Goal: Task Accomplishment & Management: Manage account settings

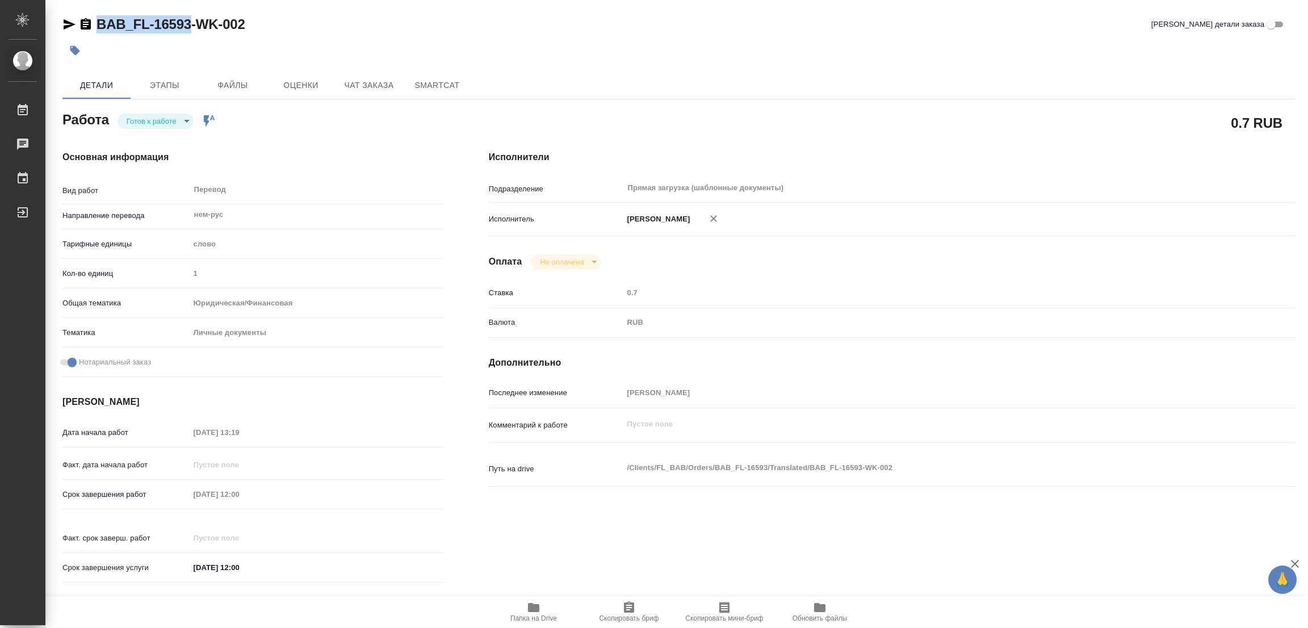
drag, startPoint x: 94, startPoint y: 8, endPoint x: 192, endPoint y: 26, distance: 99.8
click at [192, 26] on div "BAB_FL-16593-WK-002 Кратко детали заказа Детали Этапы Файлы Оценки Чат заказа S…" at bounding box center [678, 476] width 1245 height 953
copy link "BAB_FL-16593"
click at [635, 614] on span "Скопировать бриф" at bounding box center [629, 618] width 60 height 8
copy link "BAB_FL-16593"
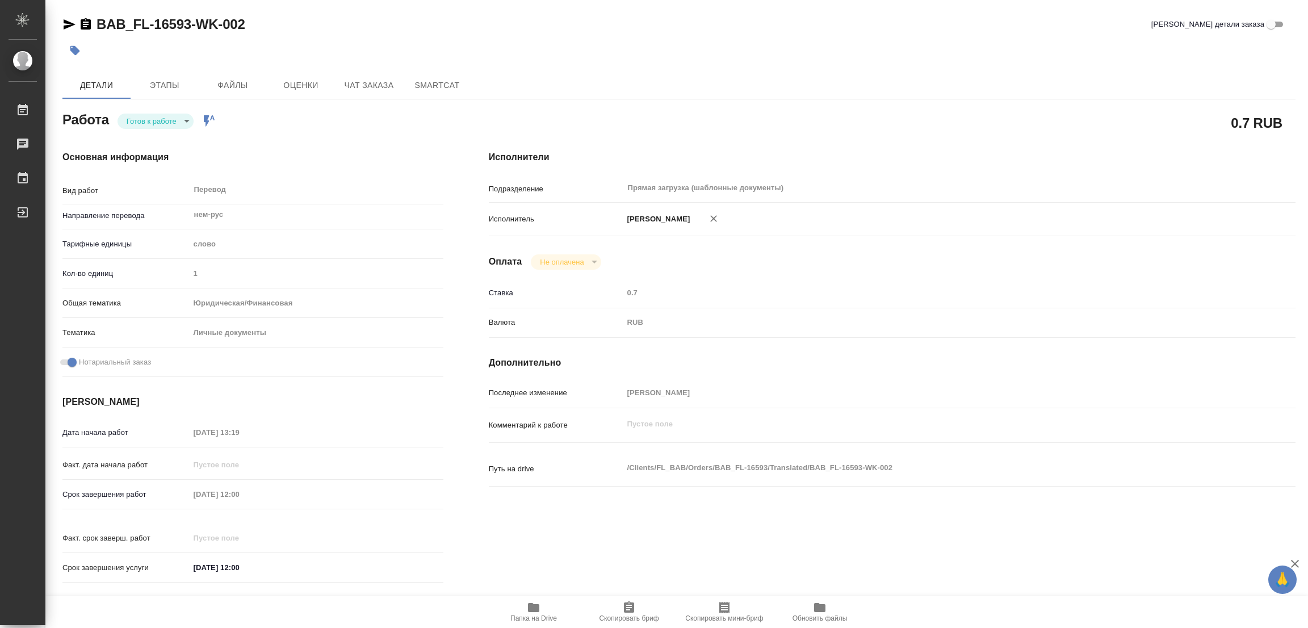
click at [115, 488] on div "Срок завершения работ 30.09.2025 12:00" at bounding box center [252, 494] width 381 height 20
drag, startPoint x: 261, startPoint y: 147, endPoint x: 219, endPoint y: 92, distance: 68.9
click at [261, 147] on div "Основная информация Вид работ Перевод x ​ Направление перевода нем-рус ​ Тарифн…" at bounding box center [253, 370] width 426 height 485
click at [156, 121] on body "🙏 .cls-1 fill:#fff; AWATERA Popova Galina Работы 0 Чаты График Выйти BAB_FL-165…" at bounding box center [654, 314] width 1308 height 628
click at [156, 119] on button "В работе" at bounding box center [145, 121] width 37 height 12
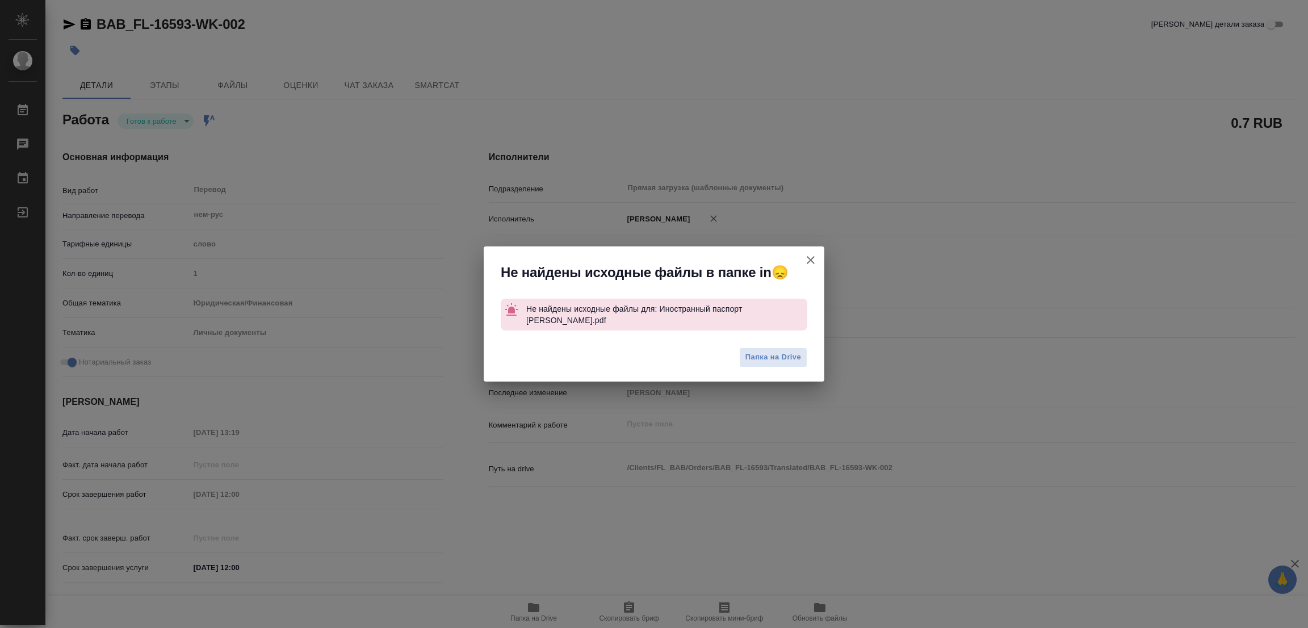
type textarea "x"
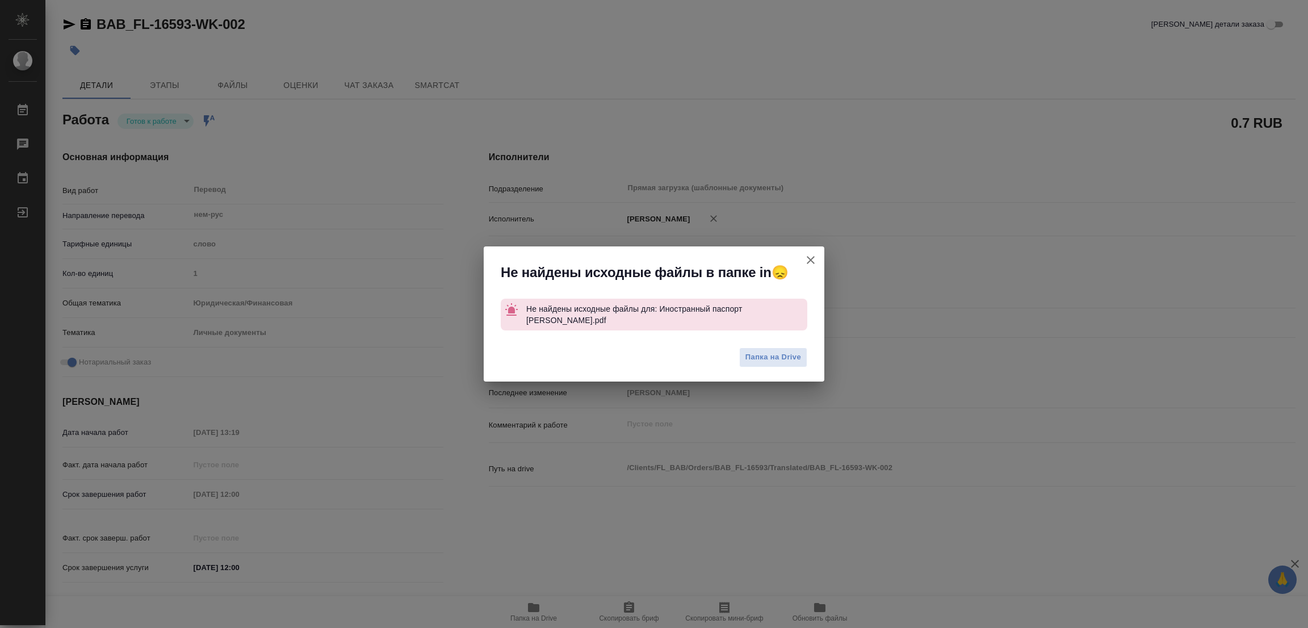
type textarea "x"
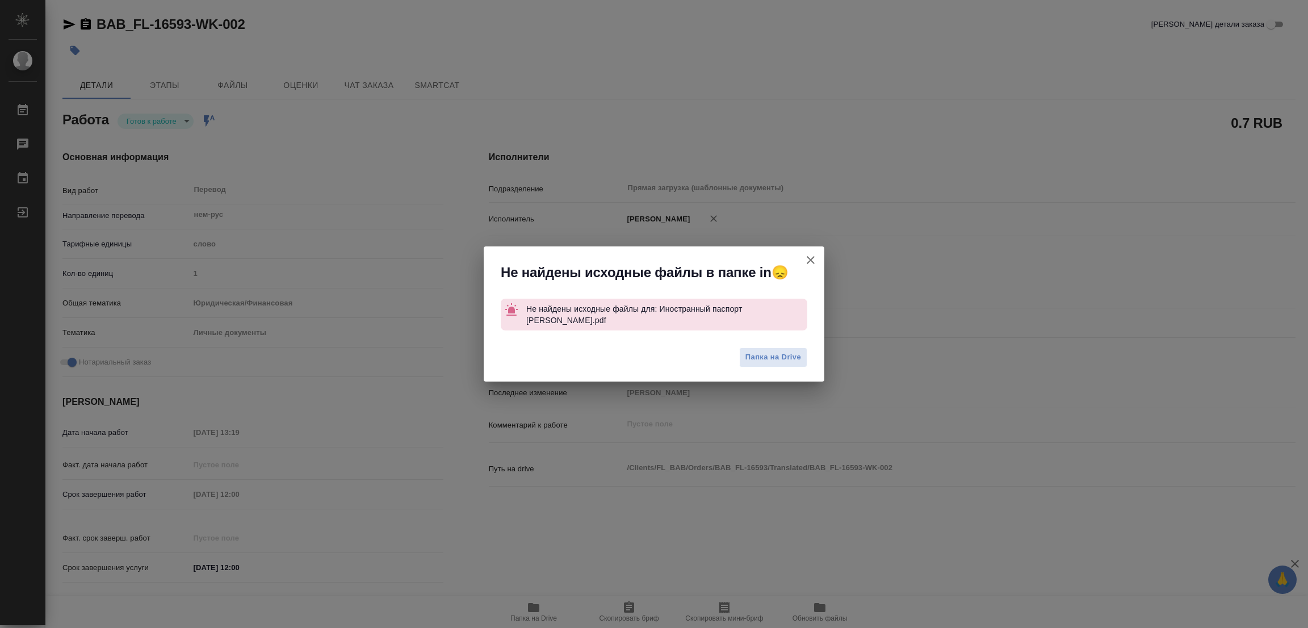
click at [808, 261] on icon "button" at bounding box center [811, 260] width 14 height 14
type textarea "x"
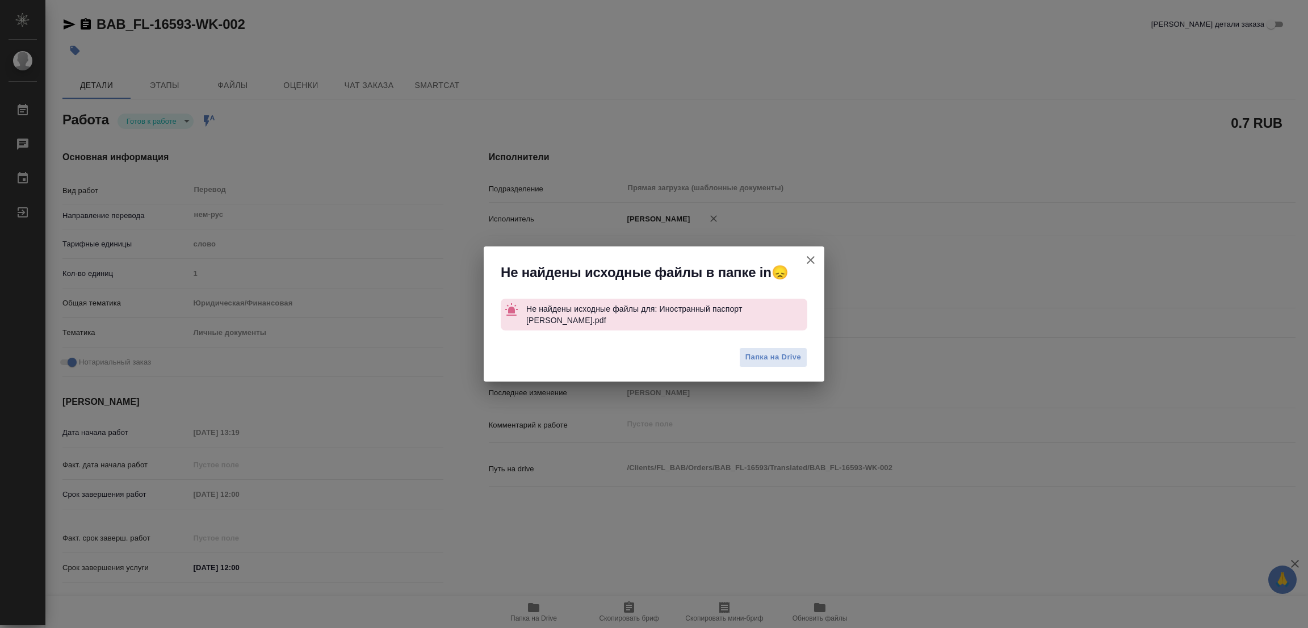
type textarea "x"
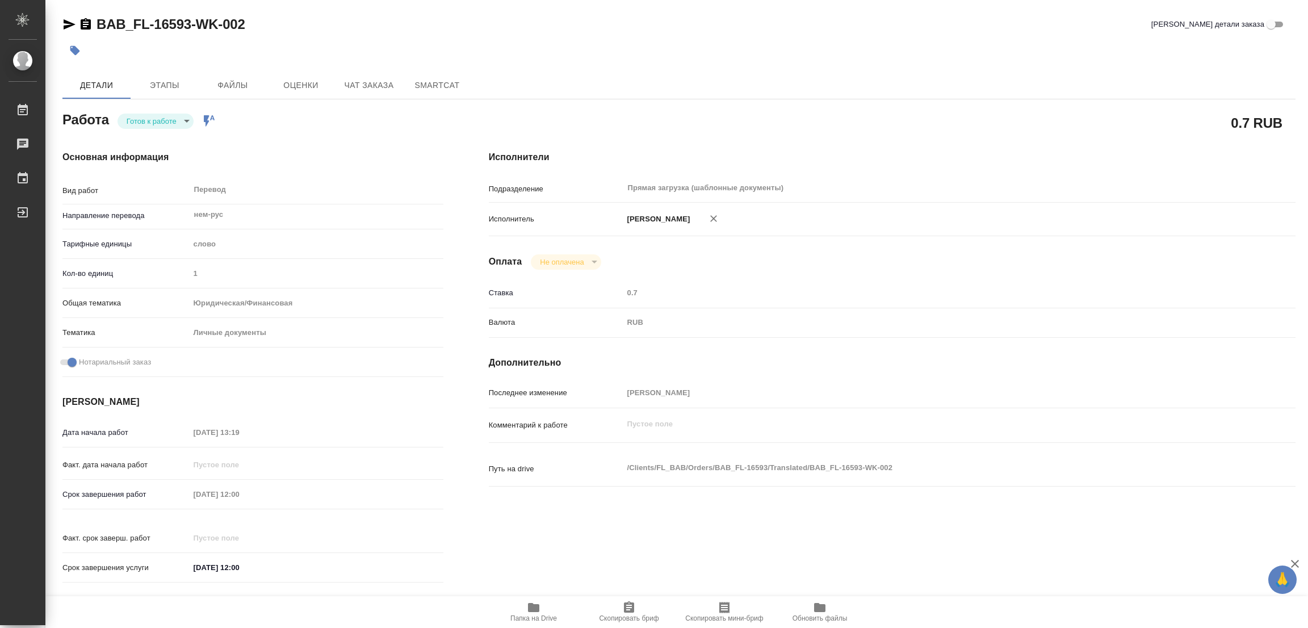
click at [158, 114] on body "🙏 .cls-1 fill:#fff; AWATERA Popova Galina Работы 0 Чаты График Выйти BAB_FL-165…" at bounding box center [654, 314] width 1308 height 628
type textarea "x"
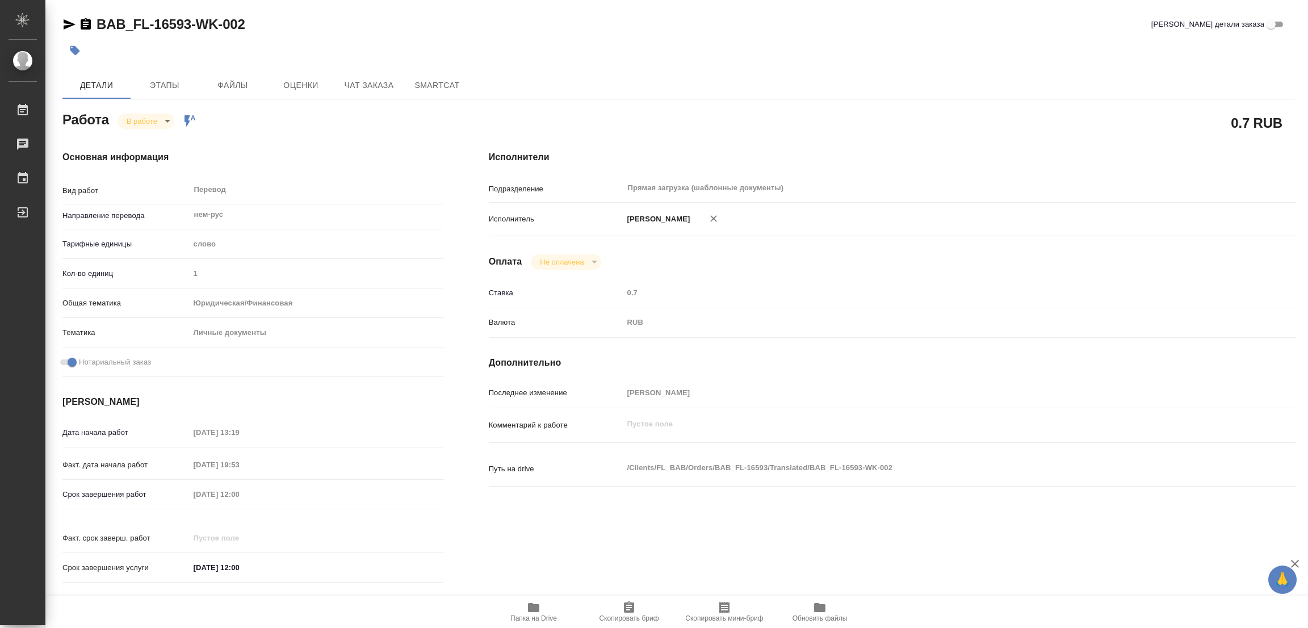
type textarea "x"
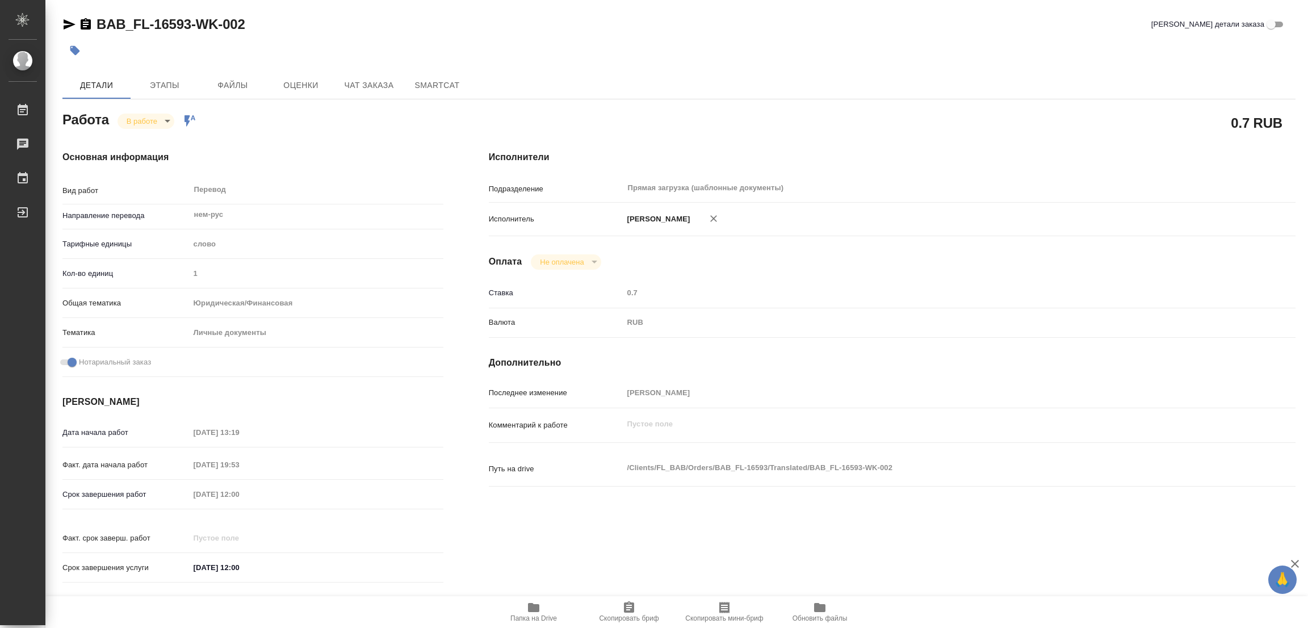
type textarea "x"
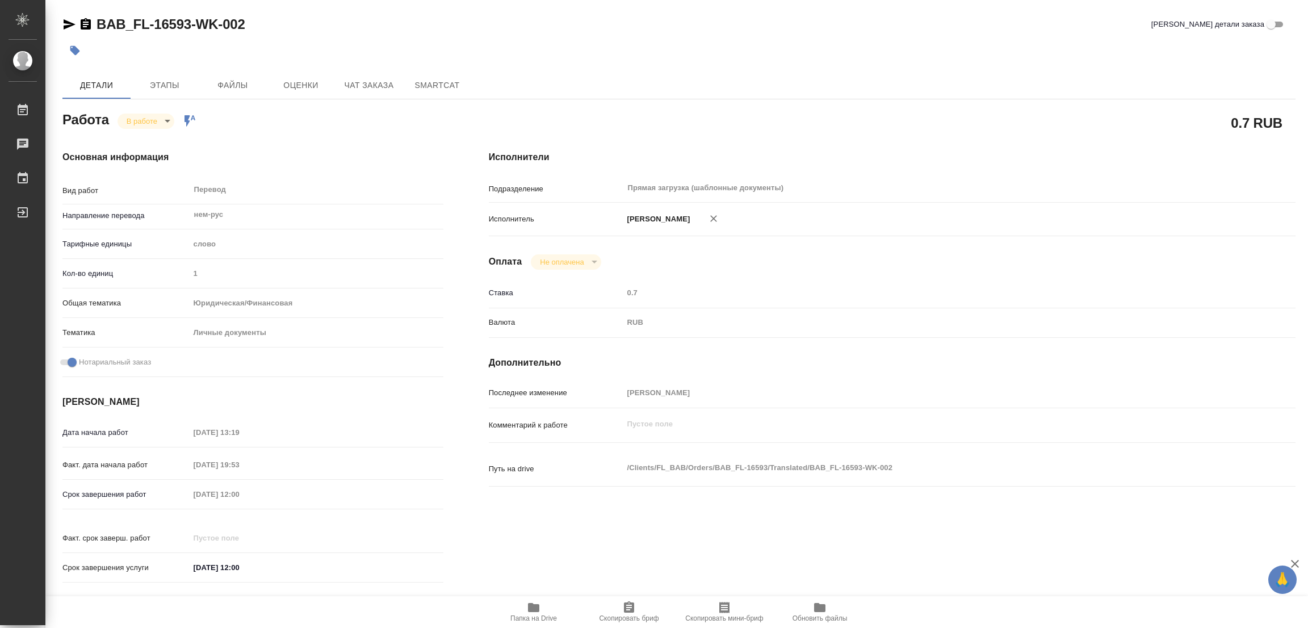
type textarea "x"
click at [734, 150] on h4 "Исполнители" at bounding box center [892, 157] width 807 height 14
